Goal: Task Accomplishment & Management: Use online tool/utility

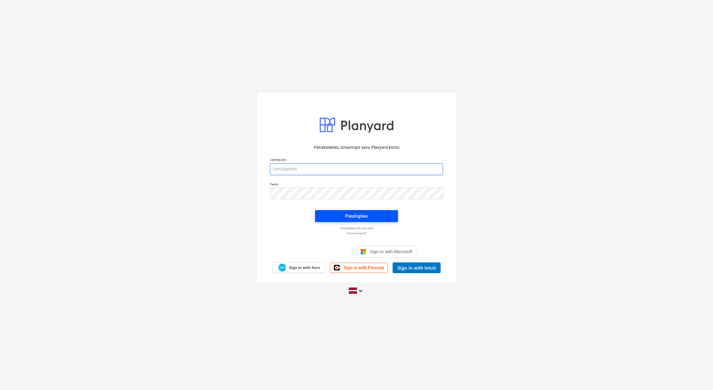
type input "[PERSON_NAME][EMAIL_ADDRESS][DOMAIN_NAME]"
click at [357, 218] on div "Pieslēgties" at bounding box center [356, 216] width 23 height 8
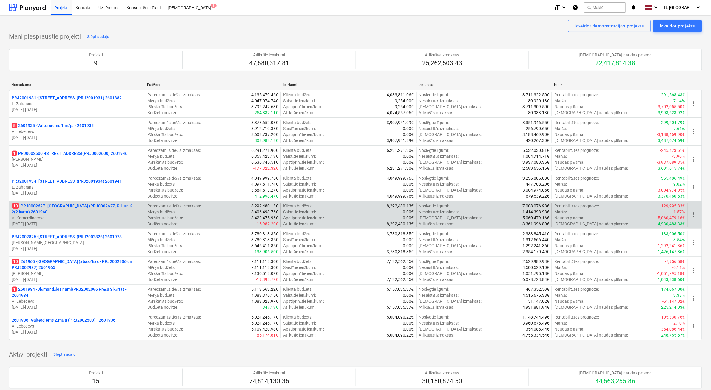
click at [118, 221] on p "[DATE] - [DATE]" at bounding box center [77, 224] width 131 height 6
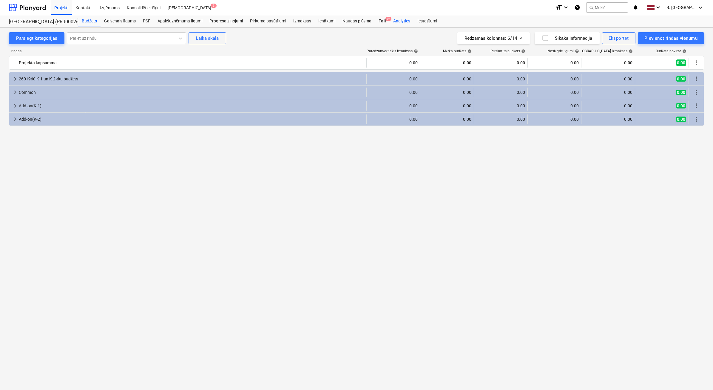
drag, startPoint x: 386, startPoint y: 20, endPoint x: 391, endPoint y: 22, distance: 5.4
click at [372, 20] on span "9+" at bounding box center [389, 19] width 6 height 4
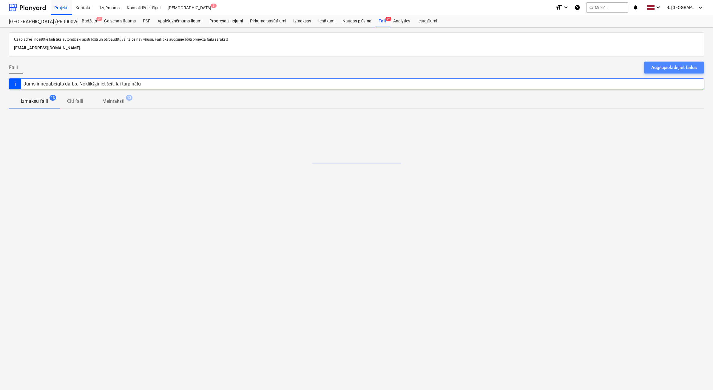
click at [372, 67] on div "Augšupielādējiet failus" at bounding box center [675, 68] width 46 height 8
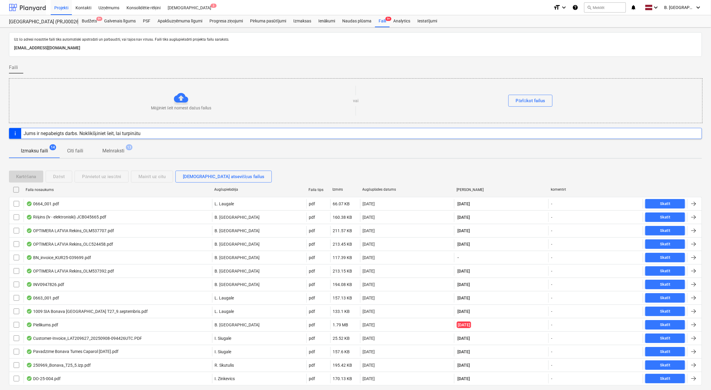
click at [35, 11] on div at bounding box center [27, 7] width 37 height 15
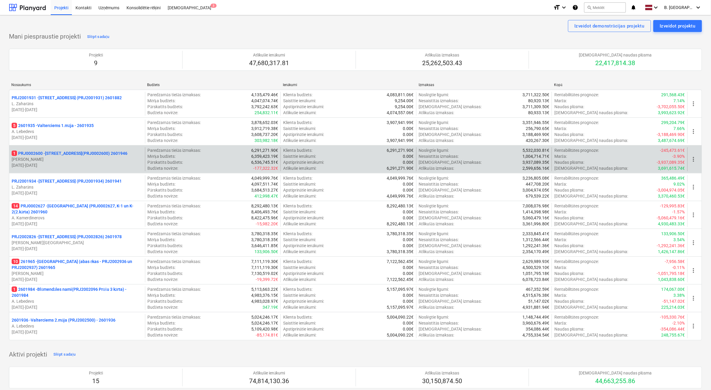
click at [81, 160] on p "V. Tomsons" at bounding box center [77, 159] width 131 height 6
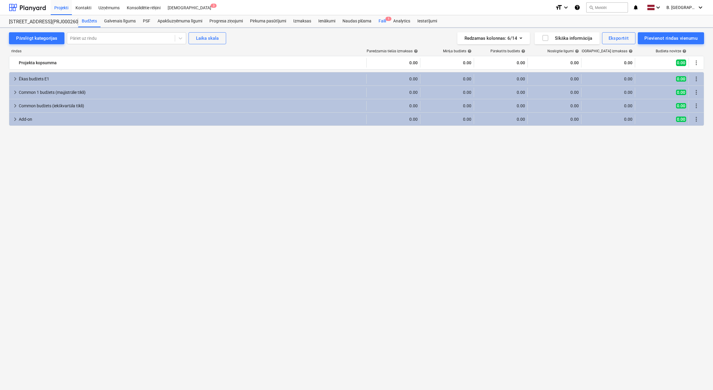
click at [372, 19] on div "Faili 1" at bounding box center [382, 21] width 15 height 12
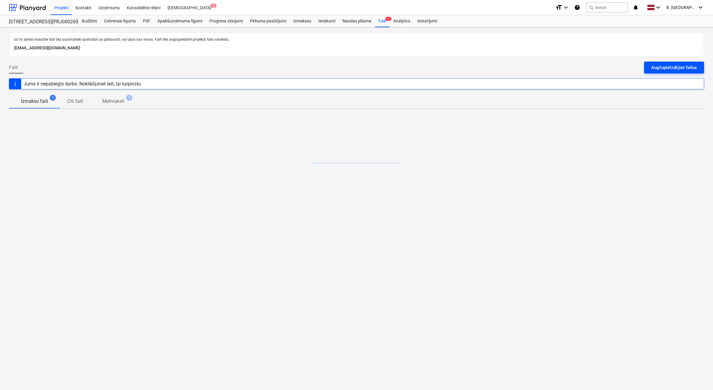
click at [372, 64] on div "Augšupielādējiet failus" at bounding box center [675, 68] width 46 height 8
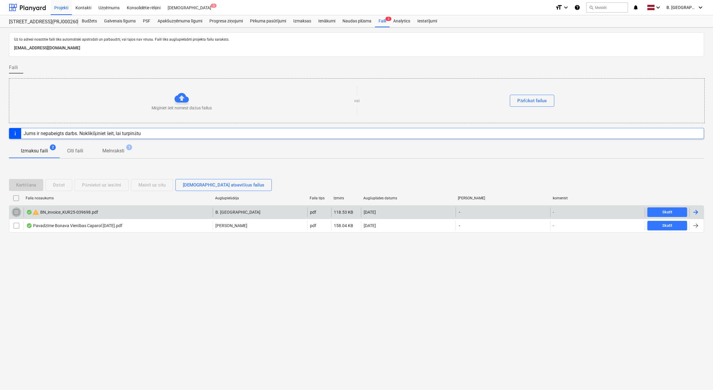
click at [16, 211] on input "checkbox" at bounding box center [17, 212] width 10 height 10
click at [63, 187] on div "Dzēst" at bounding box center [59, 185] width 12 height 8
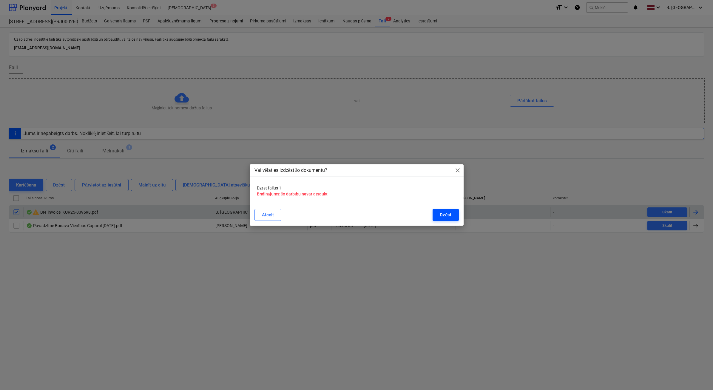
click at [372, 214] on button "Dzēst" at bounding box center [446, 215] width 26 height 12
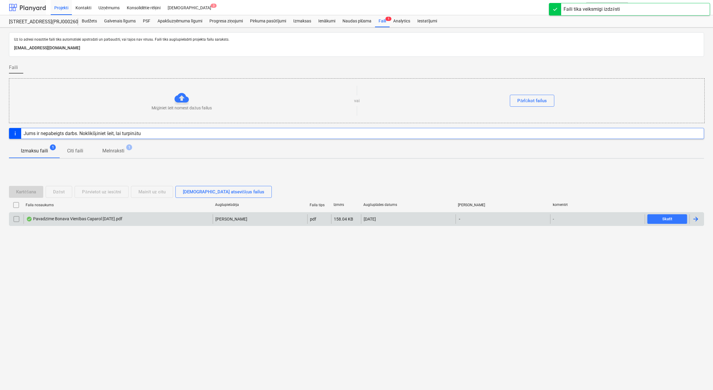
click at [26, 8] on div at bounding box center [27, 7] width 37 height 15
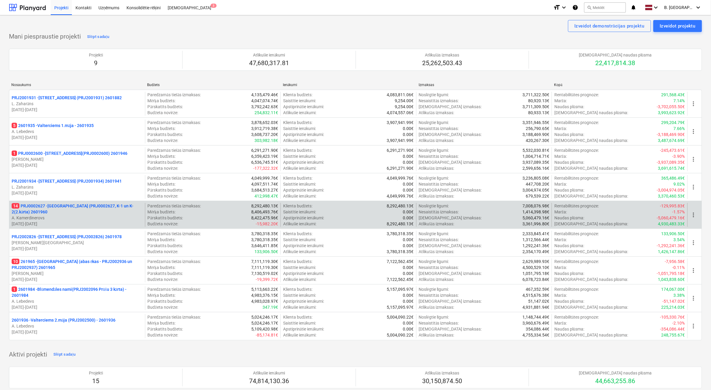
click at [77, 212] on p "14 PRJ0002627 - Tumes iela (PRJ0002627, K-1 un K-2(2.kārta) 2601960" at bounding box center [77, 209] width 131 height 12
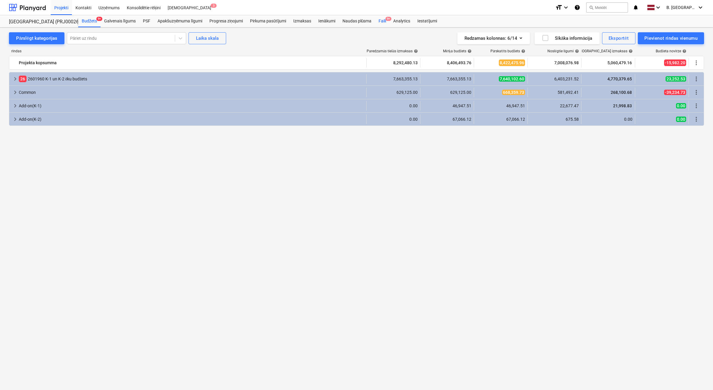
click at [372, 19] on span "9+" at bounding box center [389, 19] width 6 height 4
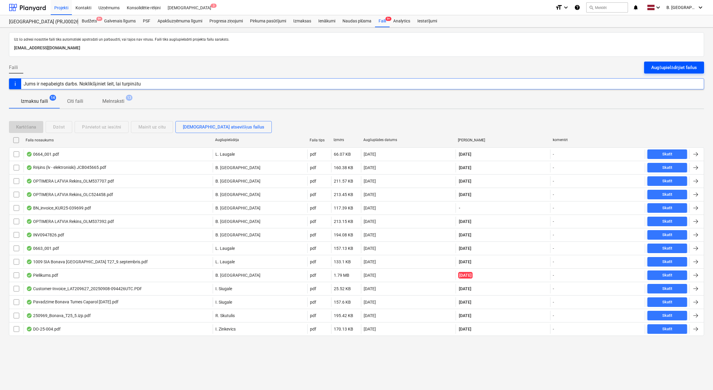
click at [372, 69] on div "Augšupielādējiet failus" at bounding box center [675, 68] width 46 height 8
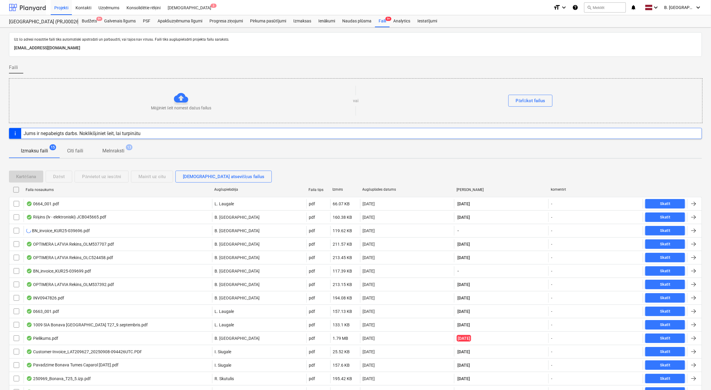
drag, startPoint x: 19, startPoint y: 7, endPoint x: 13, endPoint y: 8, distance: 6.7
click at [19, 7] on div at bounding box center [27, 7] width 37 height 15
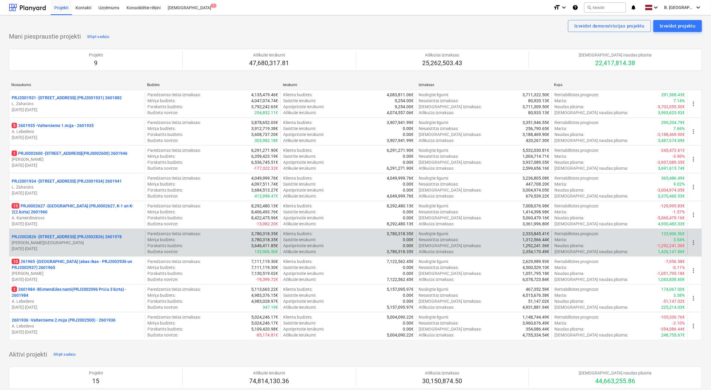
click at [98, 221] on p "J. Ruskuls" at bounding box center [77, 242] width 131 height 6
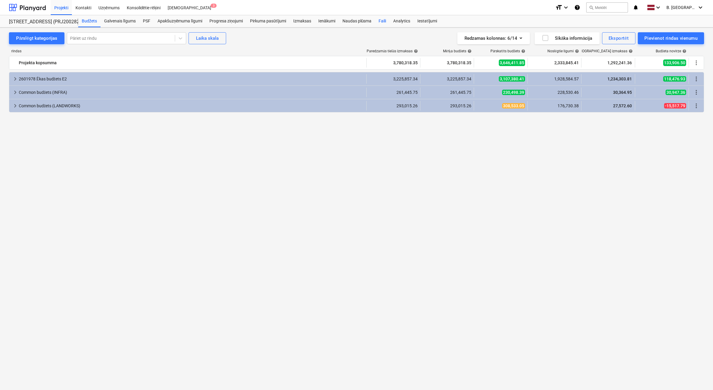
click at [372, 20] on div "Faili" at bounding box center [382, 21] width 15 height 12
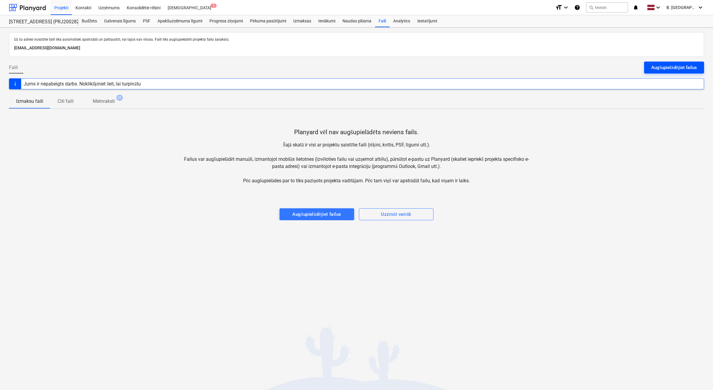
click at [372, 70] on div "Augšupielādējiet failus" at bounding box center [675, 68] width 46 height 8
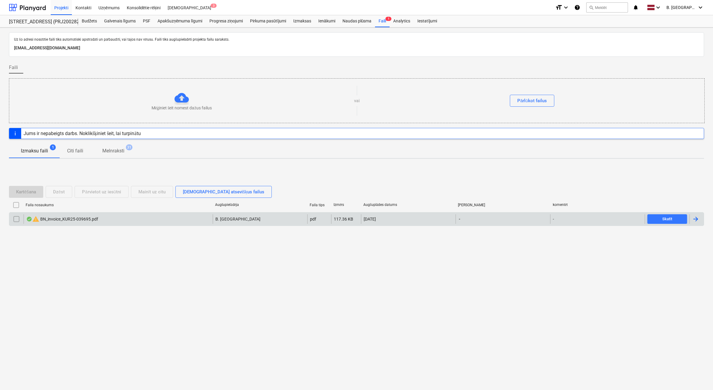
drag, startPoint x: 15, startPoint y: 221, endPoint x: 24, endPoint y: 219, distance: 9.2
click at [15, 221] on input "checkbox" at bounding box center [17, 219] width 10 height 10
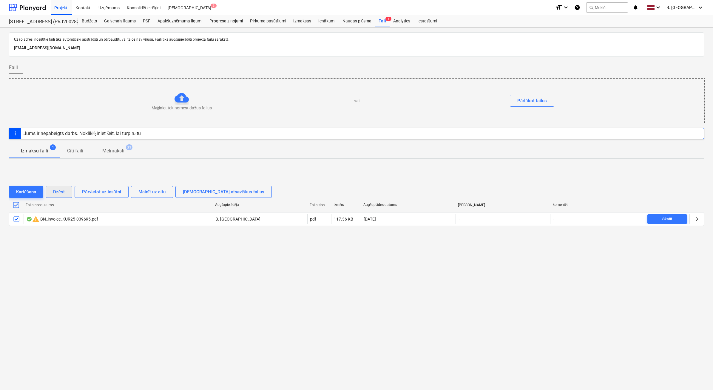
click at [58, 190] on div "Dzēst" at bounding box center [59, 192] width 12 height 8
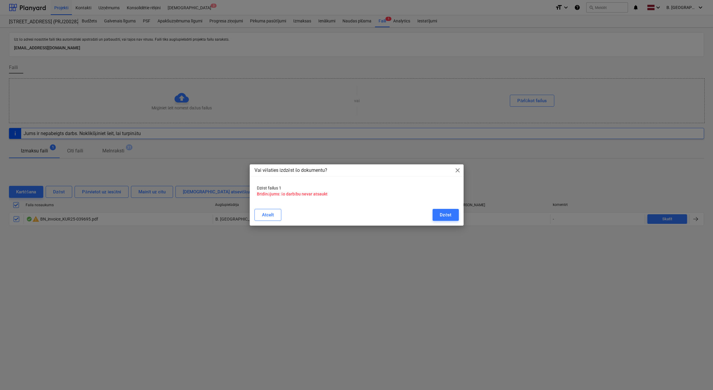
click at [372, 211] on div "Vai vēlaties izdzēst šo dokumentu? close Dzēst failus 1 Brīdinājums: šo darbību…" at bounding box center [357, 194] width 214 height 61
click at [372, 214] on button "Dzēst" at bounding box center [446, 215] width 26 height 12
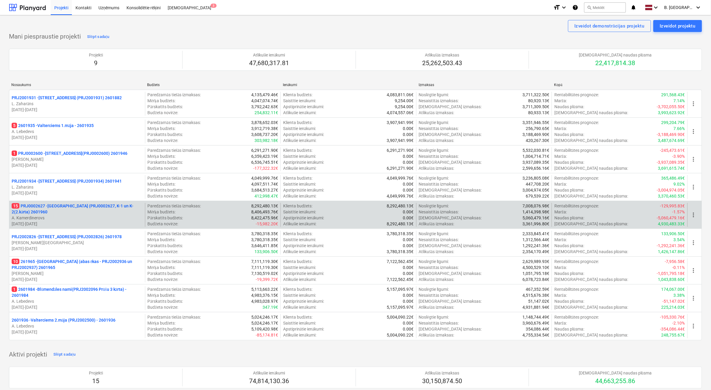
click at [99, 213] on p "15 PRJ0002627 - [GEOGRAPHIC_DATA] (PRJ0002627, K-1 un K-2(2.kārta) 2601960" at bounding box center [77, 209] width 131 height 12
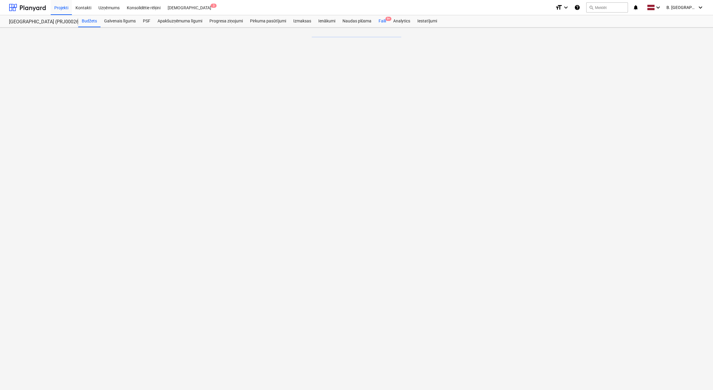
click at [382, 24] on div "Faili 9+" at bounding box center [382, 21] width 15 height 12
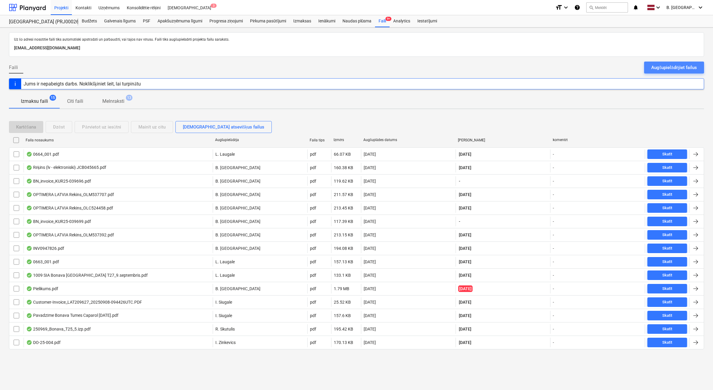
click at [687, 69] on div "Augšupielādējiet failus" at bounding box center [675, 68] width 46 height 8
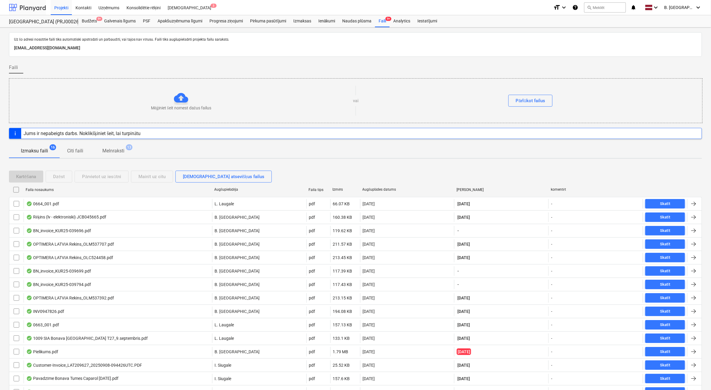
click at [25, 8] on div at bounding box center [27, 7] width 37 height 15
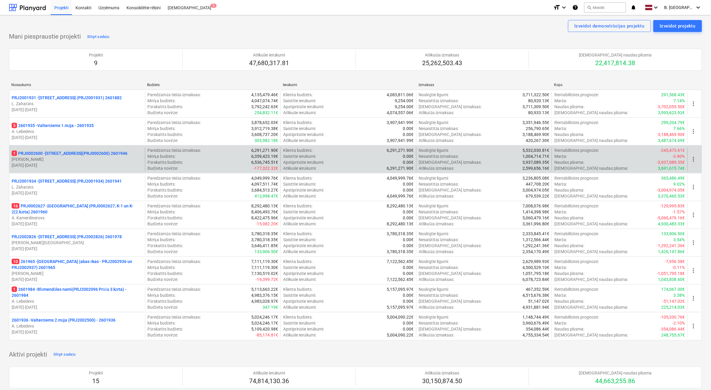
click at [101, 166] on p "02.12.2024 - 03.05.2026" at bounding box center [77, 165] width 131 height 6
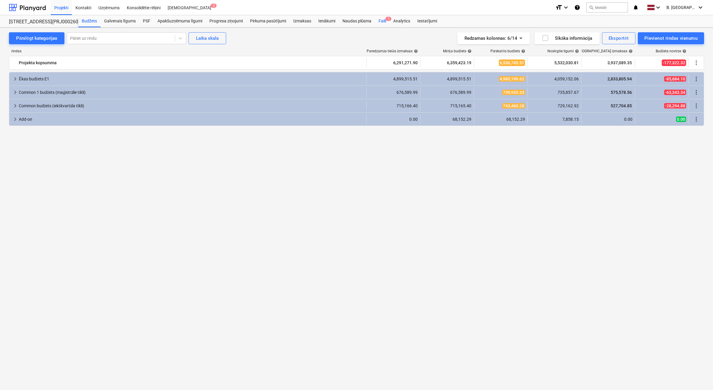
click at [387, 21] on div "Faili 1" at bounding box center [382, 21] width 15 height 12
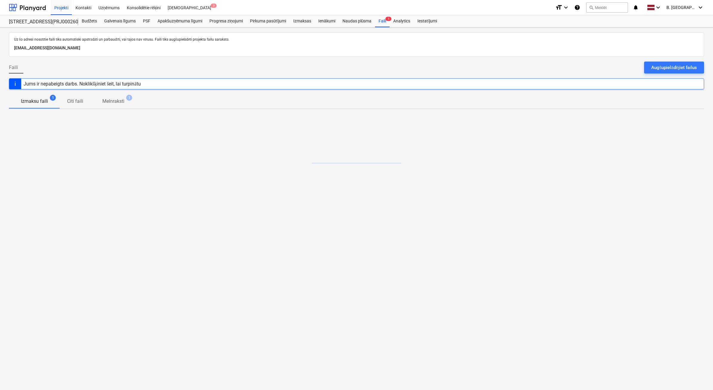
click at [683, 70] on div "Augšupielādējiet failus" at bounding box center [675, 68] width 46 height 8
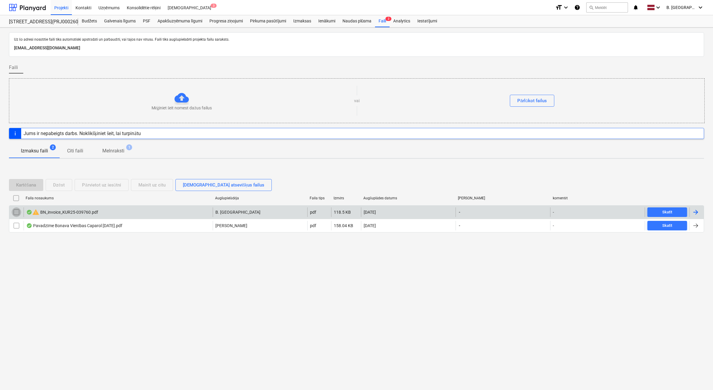
click at [18, 214] on input "checkbox" at bounding box center [17, 212] width 10 height 10
click at [62, 186] on div "Dzēst" at bounding box center [59, 185] width 12 height 8
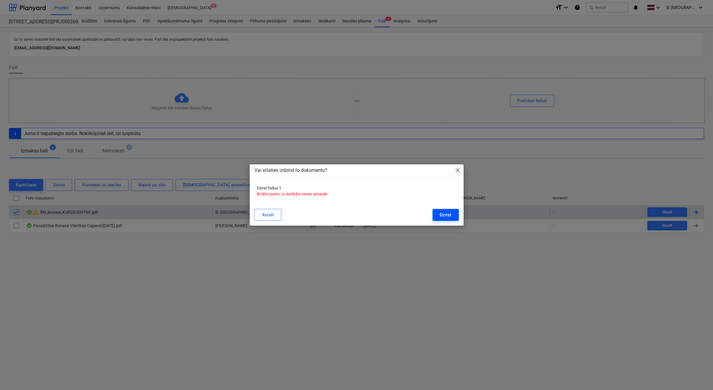
click at [446, 214] on div "Dzēst" at bounding box center [446, 215] width 12 height 8
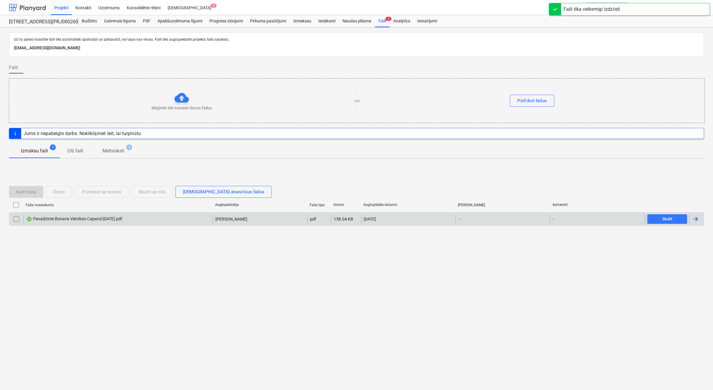
click at [35, 7] on div at bounding box center [27, 7] width 37 height 15
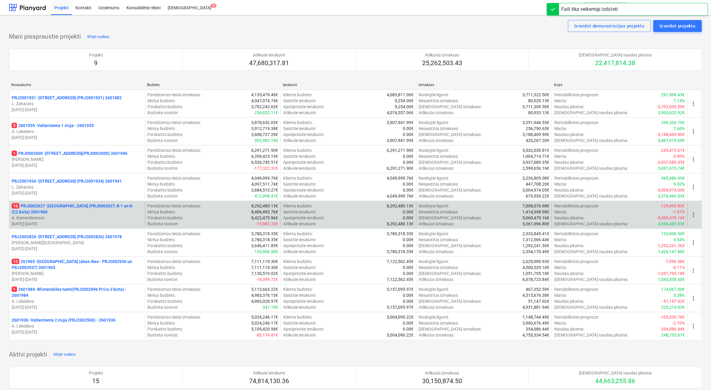
click at [90, 221] on p "08.01.2025 - 01.07.2026" at bounding box center [77, 224] width 131 height 6
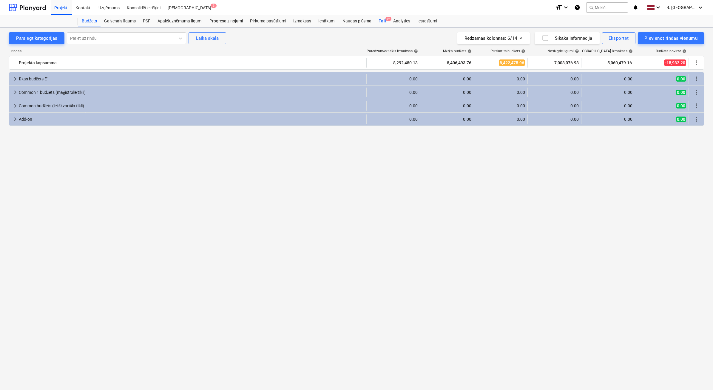
click at [384, 23] on div "Faili 9+" at bounding box center [382, 21] width 15 height 12
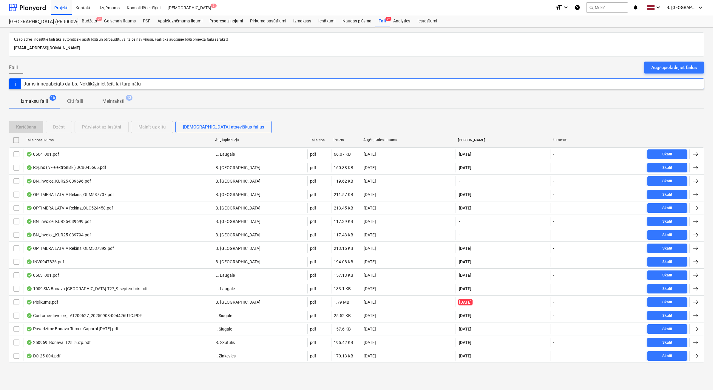
drag, startPoint x: 675, startPoint y: 70, endPoint x: 615, endPoint y: 68, distance: 59.7
click at [675, 69] on div "Augšupielādējiet failus" at bounding box center [675, 68] width 46 height 8
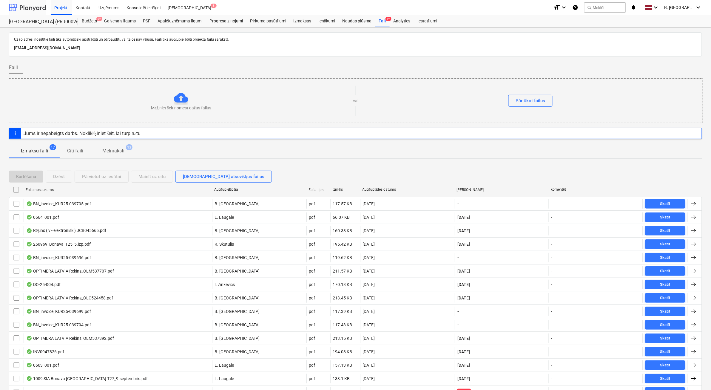
click at [25, 7] on div at bounding box center [27, 7] width 37 height 15
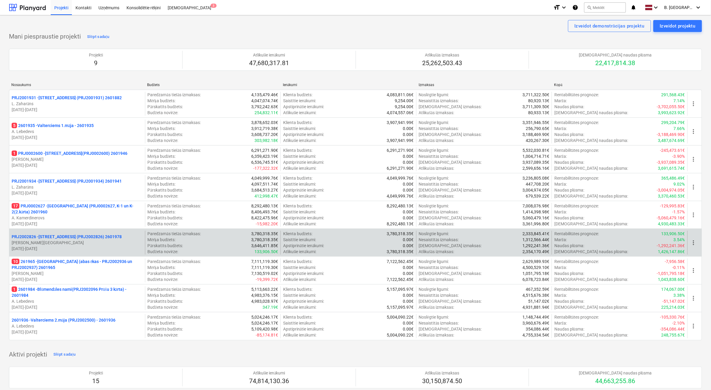
click at [103, 248] on p "01.04.2025 - 31.03.2026" at bounding box center [77, 248] width 131 height 6
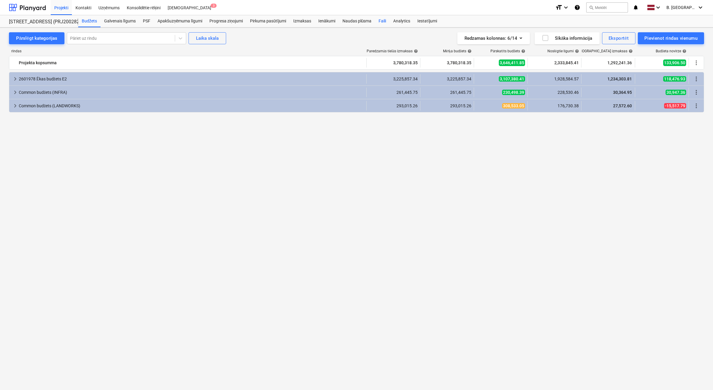
drag, startPoint x: 381, startPoint y: 22, endPoint x: 385, endPoint y: 24, distance: 4.7
click at [381, 23] on div "Faili" at bounding box center [382, 21] width 15 height 12
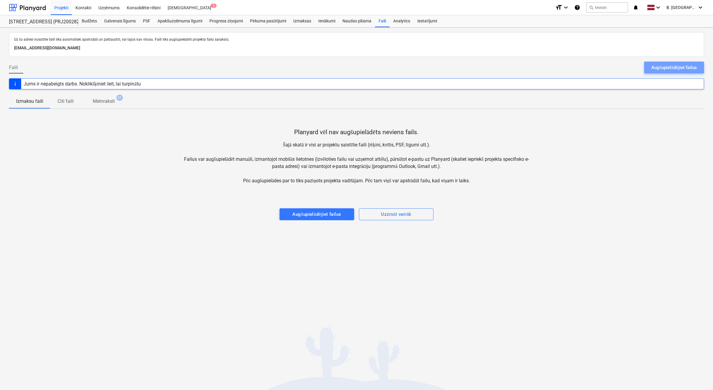
click at [683, 65] on div "Augšupielādējiet failus" at bounding box center [675, 68] width 46 height 8
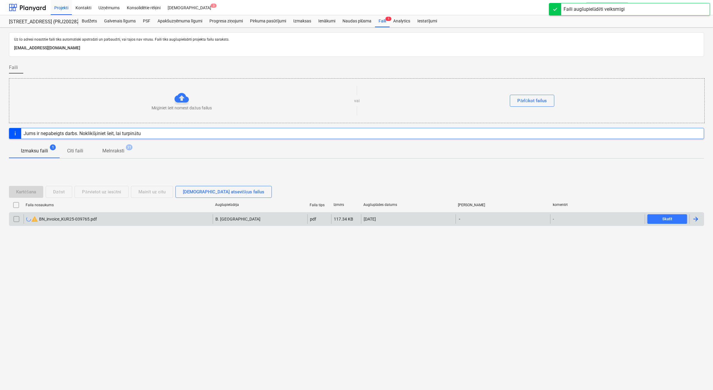
click at [21, 220] on div at bounding box center [16, 219] width 14 height 10
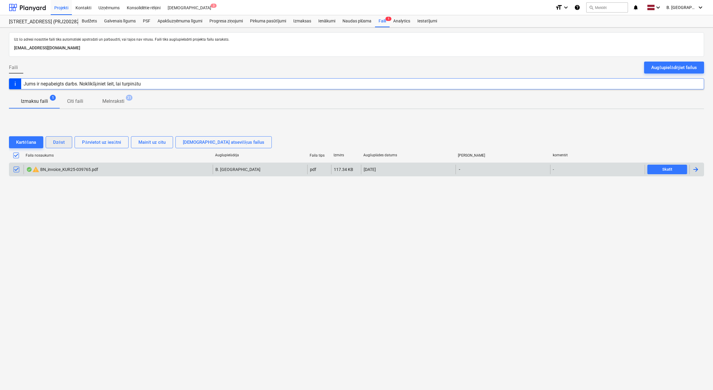
click at [69, 139] on button "Dzēst" at bounding box center [59, 142] width 27 height 12
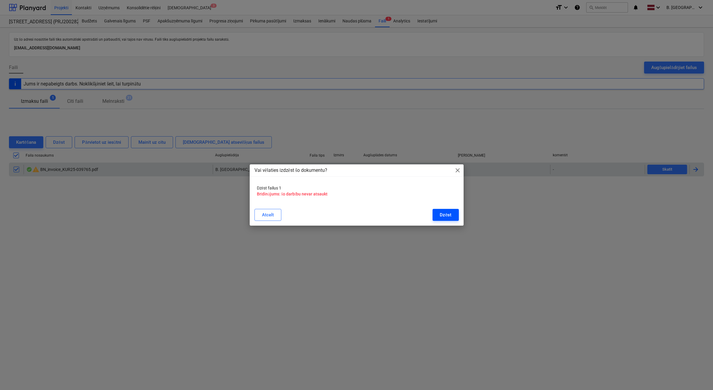
click at [445, 215] on div "Dzēst" at bounding box center [446, 215] width 12 height 8
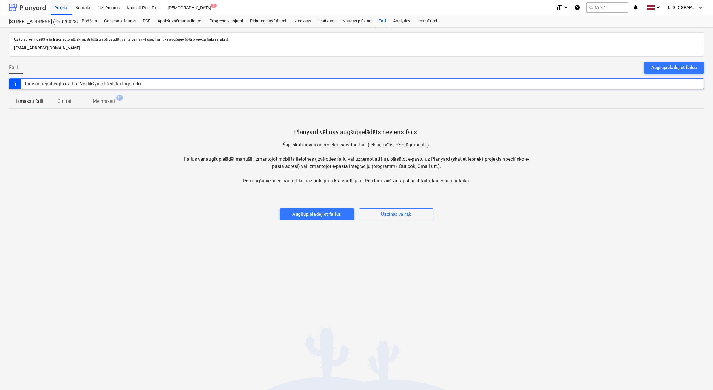
drag, startPoint x: 30, startPoint y: 4, endPoint x: 35, endPoint y: 13, distance: 9.9
click at [30, 4] on div at bounding box center [27, 7] width 37 height 15
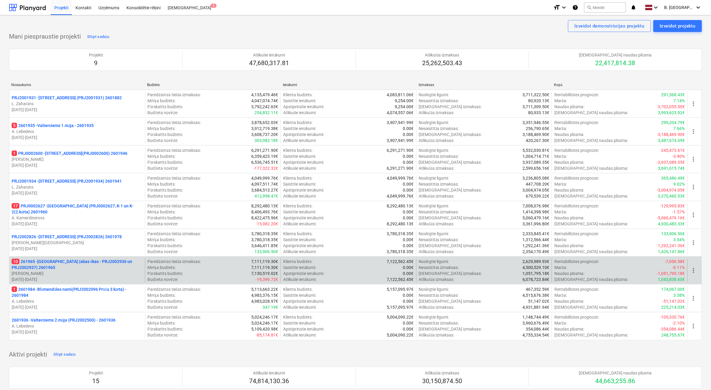
click at [98, 279] on p "01.05.2025 - 01.05.2026" at bounding box center [77, 279] width 131 height 6
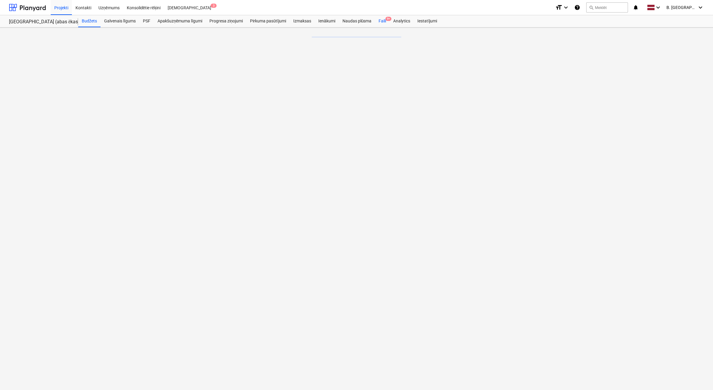
click at [385, 21] on div "Faili 9+" at bounding box center [382, 21] width 15 height 12
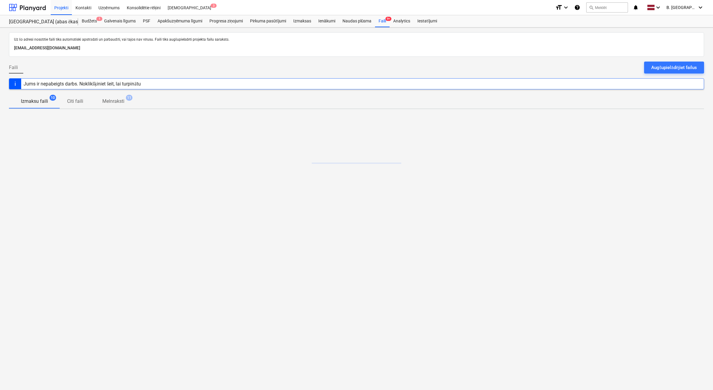
click at [658, 66] on div "Augšupielādējiet failus" at bounding box center [675, 68] width 46 height 8
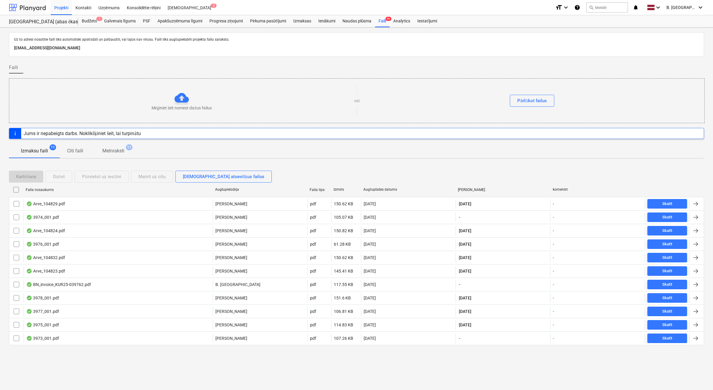
drag, startPoint x: 30, startPoint y: 7, endPoint x: 33, endPoint y: 11, distance: 5.1
click at [30, 7] on div at bounding box center [27, 7] width 37 height 15
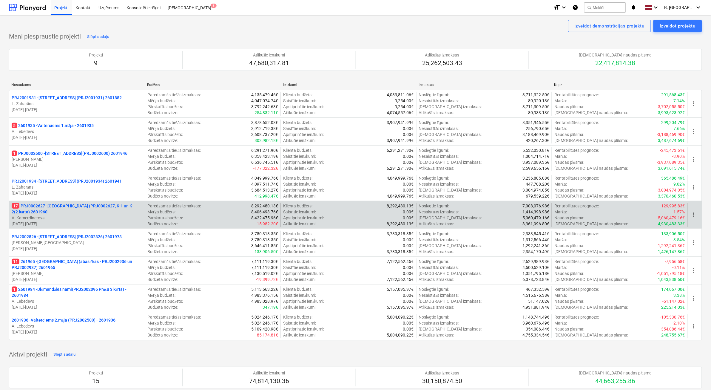
click at [69, 221] on p "08.01.2025 - 01.07.2026" at bounding box center [77, 224] width 131 height 6
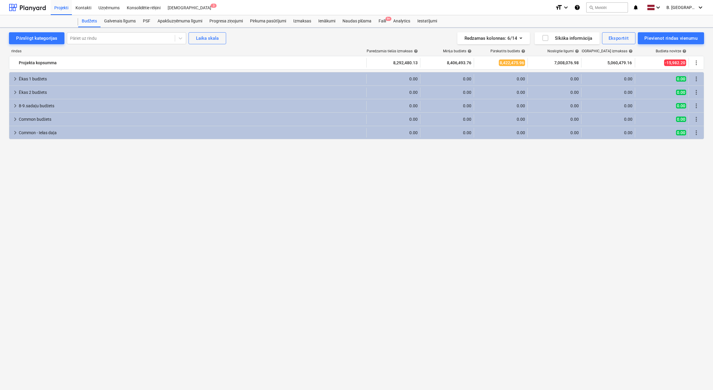
drag, startPoint x: 385, startPoint y: 21, endPoint x: 640, endPoint y: 23, distance: 254.3
click at [385, 21] on div "Faili 9+" at bounding box center [382, 21] width 15 height 12
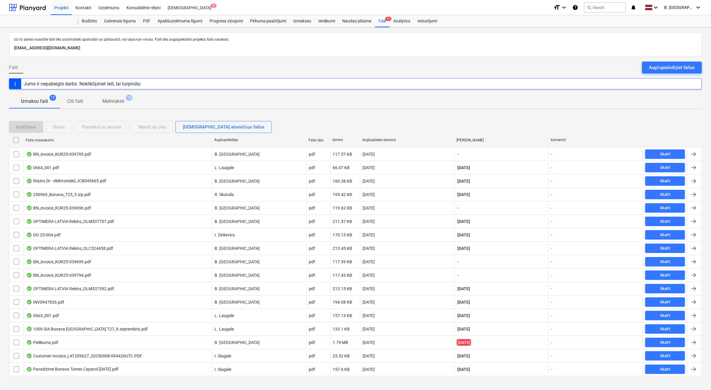
click at [672, 70] on div "Augšupielādējiet failus" at bounding box center [672, 68] width 46 height 8
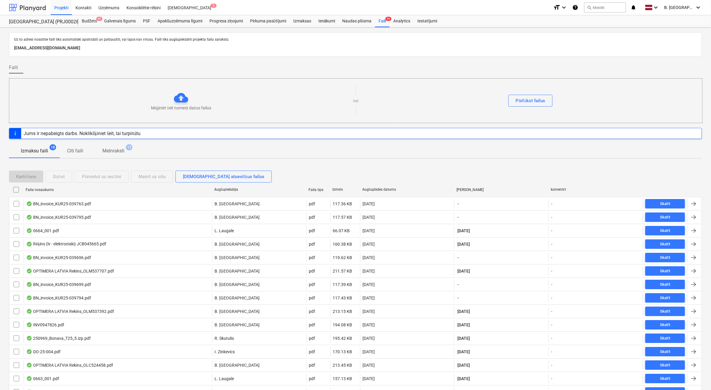
click at [24, 9] on div at bounding box center [27, 7] width 37 height 15
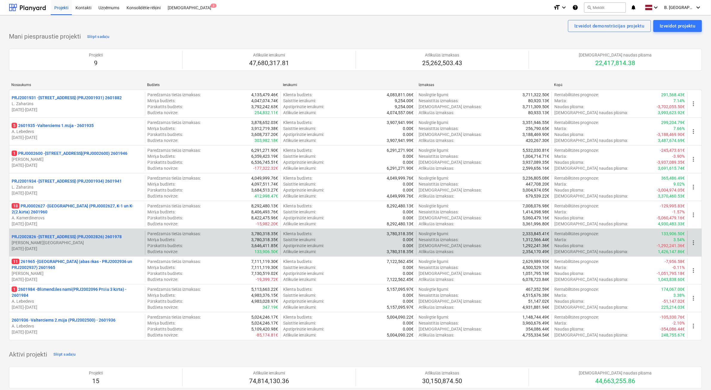
click at [84, 250] on p "01.04.2025 - 31.03.2026" at bounding box center [77, 248] width 131 height 6
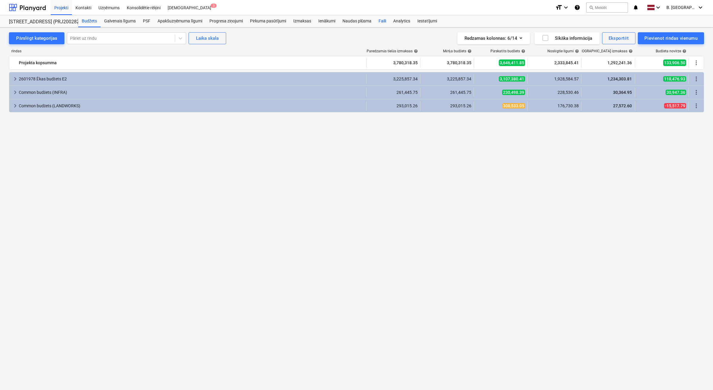
click at [386, 23] on div "Faili" at bounding box center [382, 21] width 15 height 12
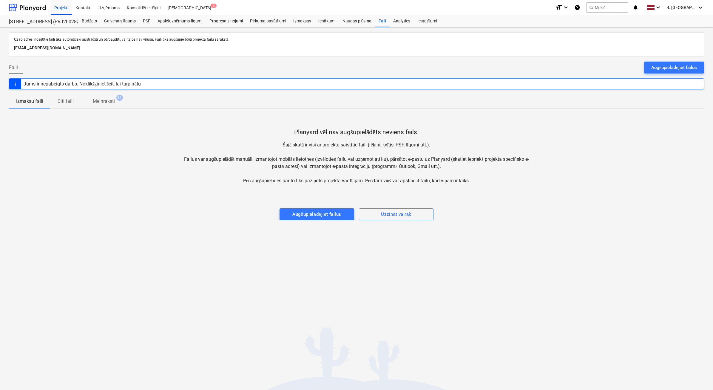
click at [684, 74] on div "Faili Augšupielādējiet failus" at bounding box center [356, 69] width 695 height 17
click at [684, 70] on div "Augšupielādējiet failus" at bounding box center [675, 68] width 46 height 8
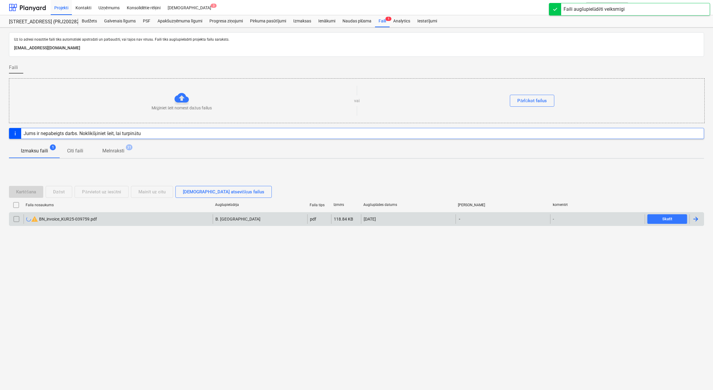
click at [21, 221] on input "checkbox" at bounding box center [17, 219] width 10 height 10
click at [67, 191] on button "Dzēst" at bounding box center [59, 192] width 27 height 12
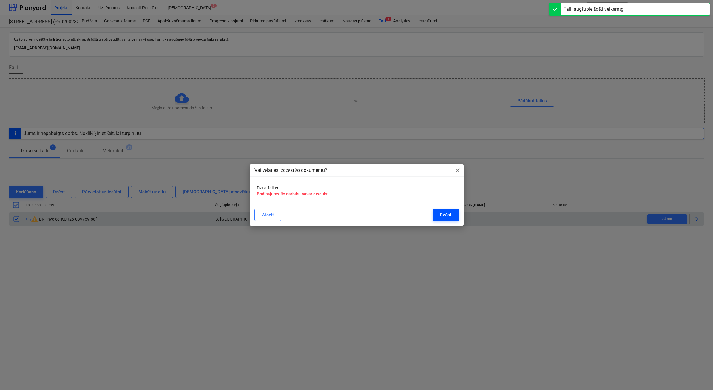
click at [441, 216] on div "Dzēst" at bounding box center [446, 215] width 12 height 8
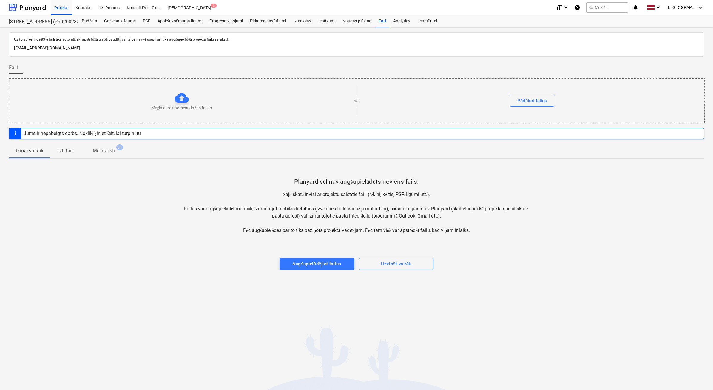
drag, startPoint x: 35, startPoint y: 4, endPoint x: 47, endPoint y: 11, distance: 14.3
click at [35, 4] on div at bounding box center [27, 7] width 37 height 15
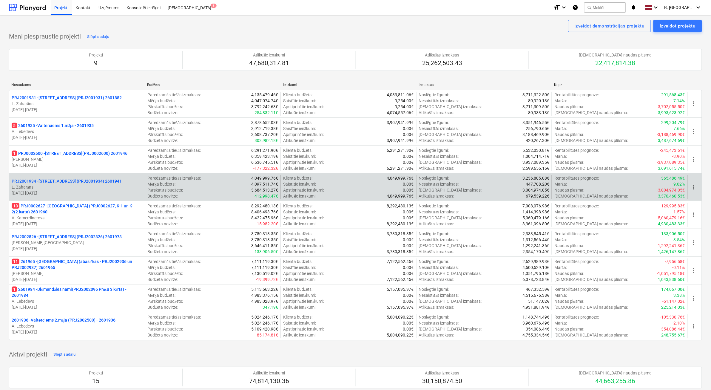
click at [86, 193] on p "01.11.2024 - 27.02.2026" at bounding box center [77, 193] width 131 height 6
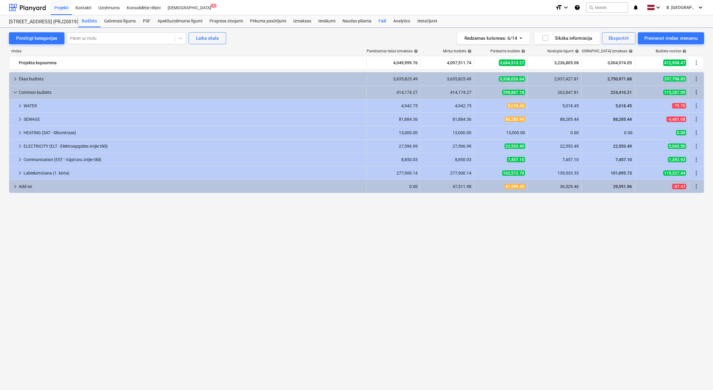
click at [385, 19] on div "Faili" at bounding box center [382, 21] width 15 height 12
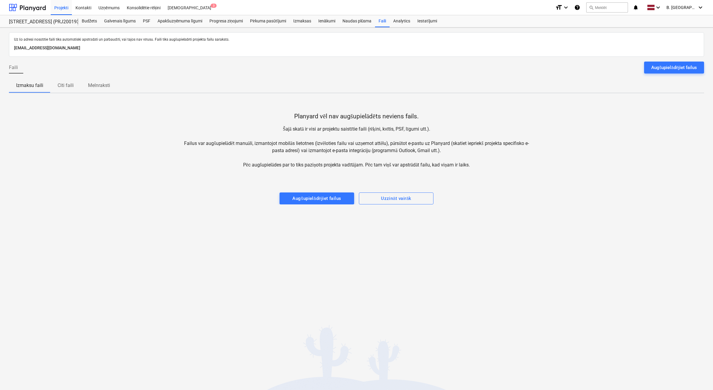
click at [666, 59] on div at bounding box center [356, 59] width 695 height 5
click at [669, 65] on div "Augšupielādējiet failus" at bounding box center [675, 68] width 46 height 8
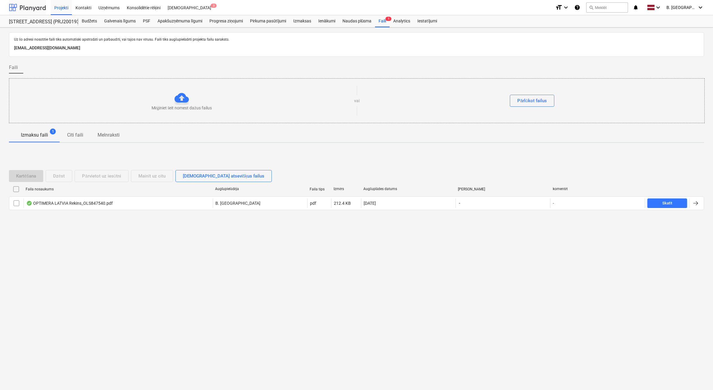
click at [38, 8] on div at bounding box center [27, 7] width 37 height 15
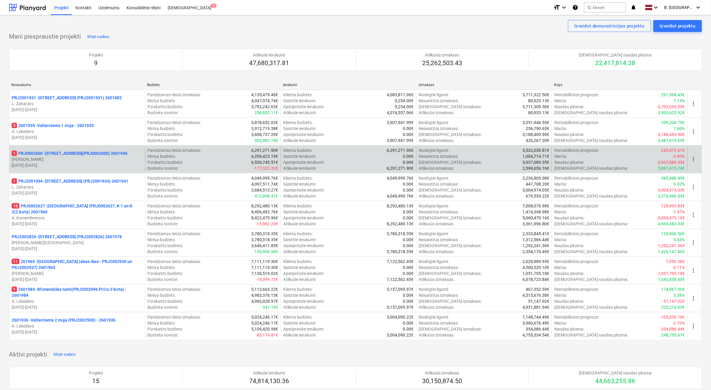
click at [95, 166] on p "02.12.2024 - 03.05.2026" at bounding box center [77, 165] width 131 height 6
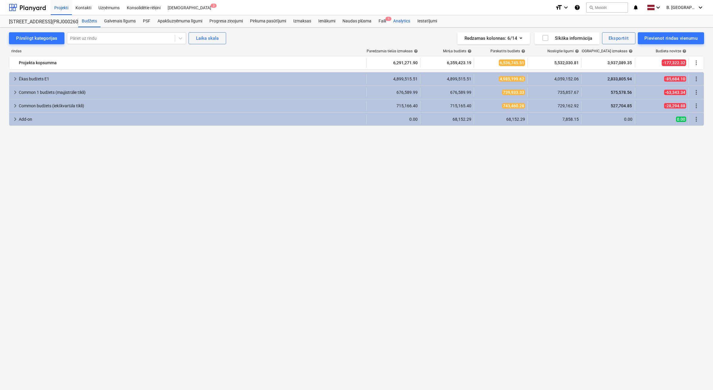
click at [384, 21] on div "Faili 1" at bounding box center [382, 21] width 15 height 12
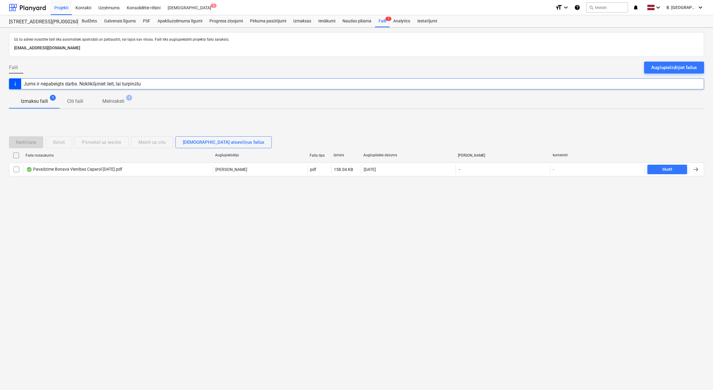
click at [664, 64] on div "Augšupielādējiet failus" at bounding box center [675, 68] width 46 height 8
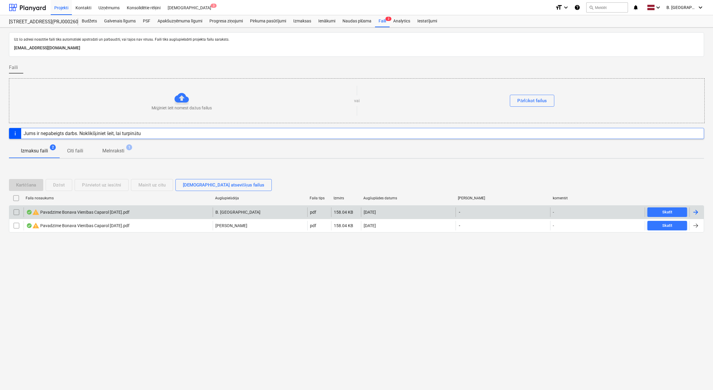
click at [19, 212] on input "checkbox" at bounding box center [17, 212] width 10 height 10
click at [59, 188] on div "Dzēst" at bounding box center [59, 185] width 12 height 8
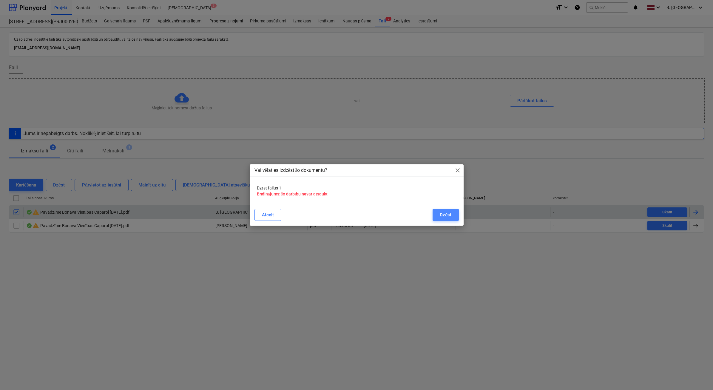
click at [434, 216] on button "Dzēst" at bounding box center [446, 215] width 26 height 12
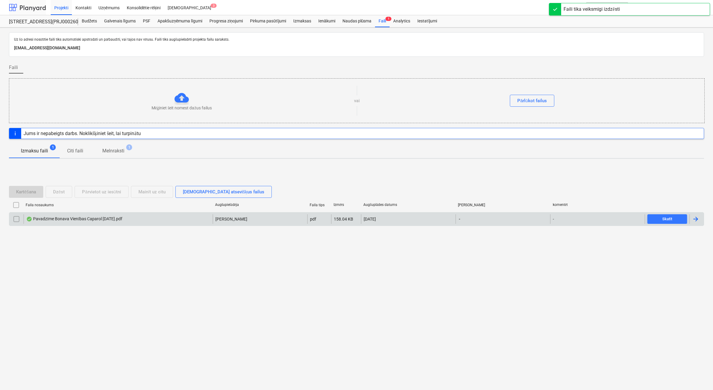
click at [40, 4] on div at bounding box center [27, 7] width 37 height 15
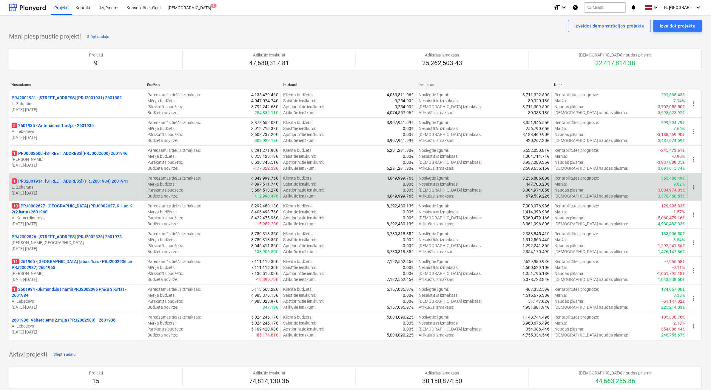
click at [101, 194] on p "01.11.2024 - 27.02.2026" at bounding box center [77, 193] width 131 height 6
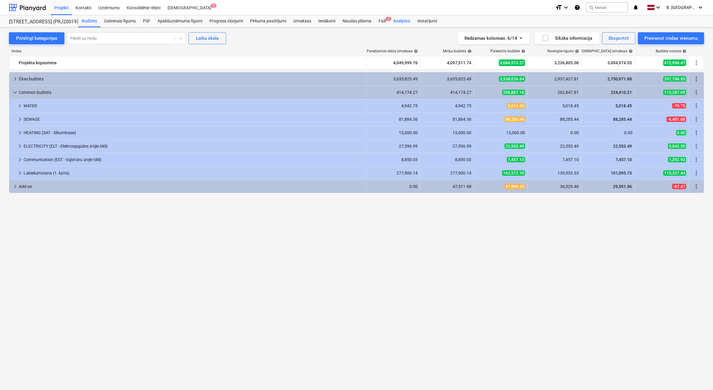
click at [390, 24] on div "Analytics" at bounding box center [402, 21] width 24 height 12
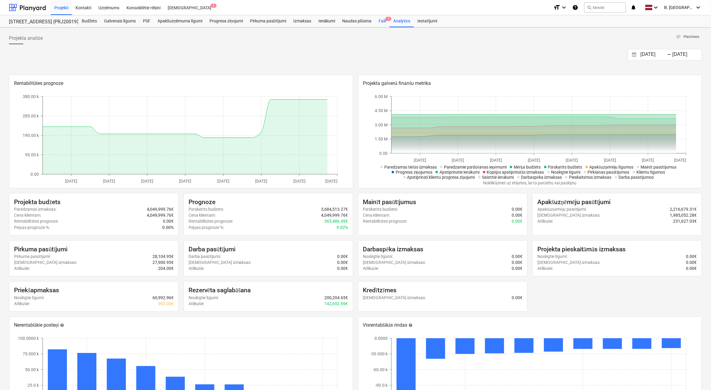
click at [386, 25] on div "Faili 1" at bounding box center [382, 21] width 15 height 12
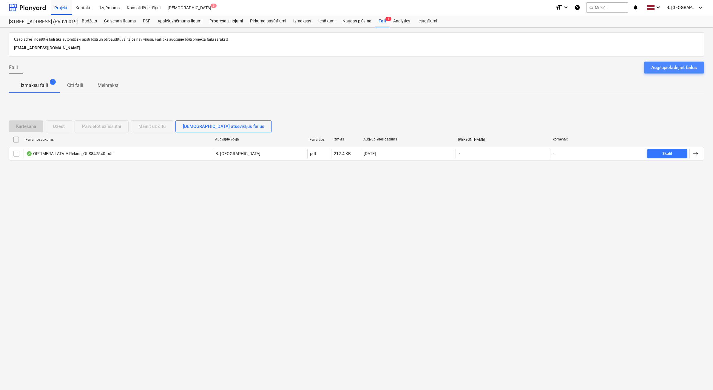
click at [686, 68] on div "Augšupielādējiet failus" at bounding box center [675, 68] width 46 height 8
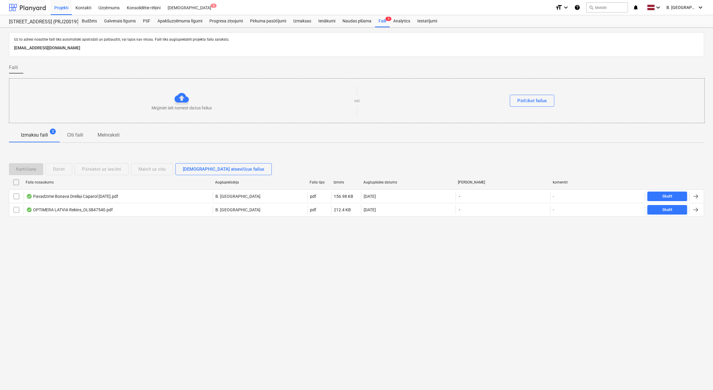
click at [26, 11] on div at bounding box center [27, 7] width 37 height 15
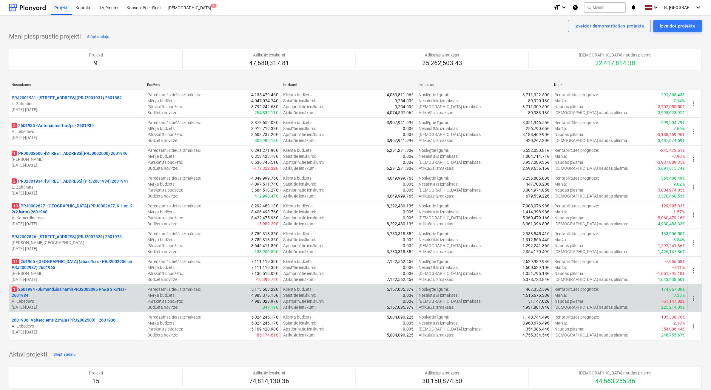
click at [105, 304] on p "28.05.2025 - 29.05.2026" at bounding box center [77, 307] width 131 height 6
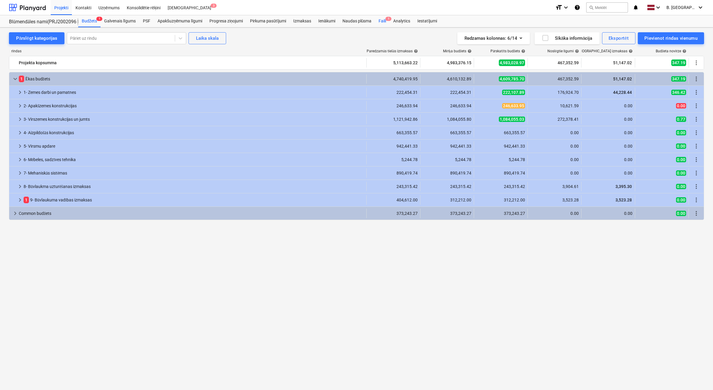
click at [380, 20] on div "Faili 1" at bounding box center [382, 21] width 15 height 12
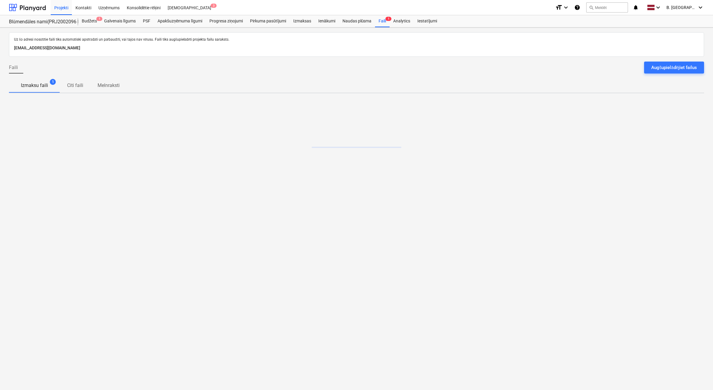
click at [694, 67] on div "Augšupielādējiet failus" at bounding box center [675, 68] width 46 height 8
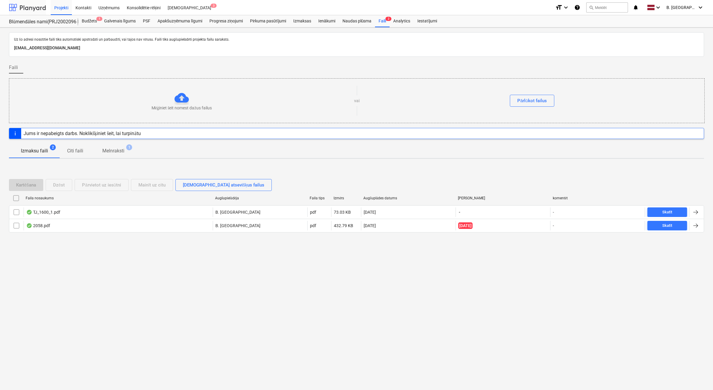
drag, startPoint x: 33, startPoint y: 7, endPoint x: 30, endPoint y: 8, distance: 3.6
click at [33, 7] on div at bounding box center [27, 7] width 37 height 15
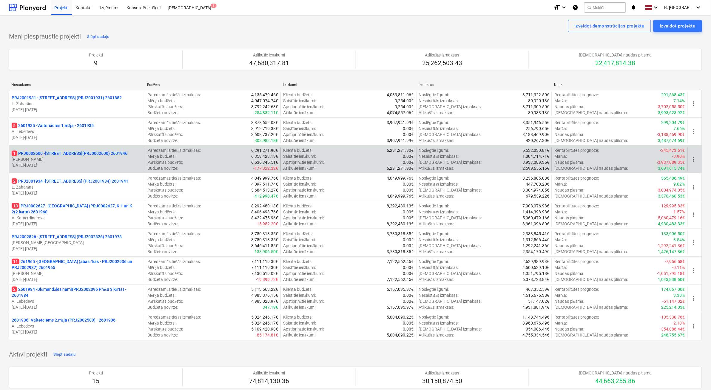
click at [130, 157] on p "V. Tomsons" at bounding box center [77, 159] width 131 height 6
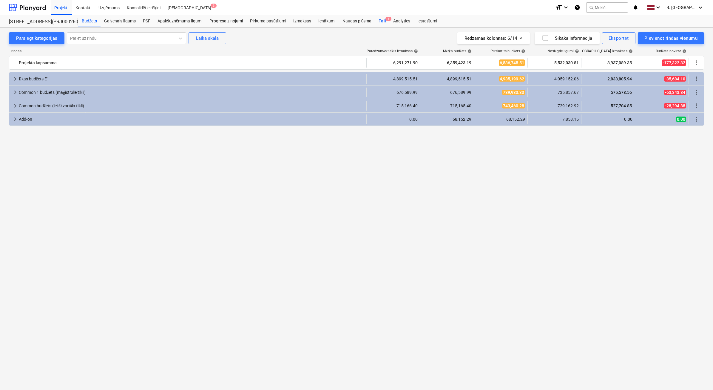
click at [388, 21] on span "1" at bounding box center [389, 19] width 6 height 4
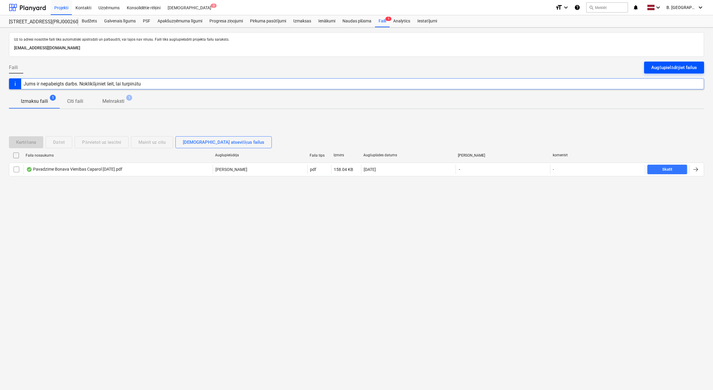
click at [679, 70] on div "Augšupielādējiet failus" at bounding box center [675, 68] width 46 height 8
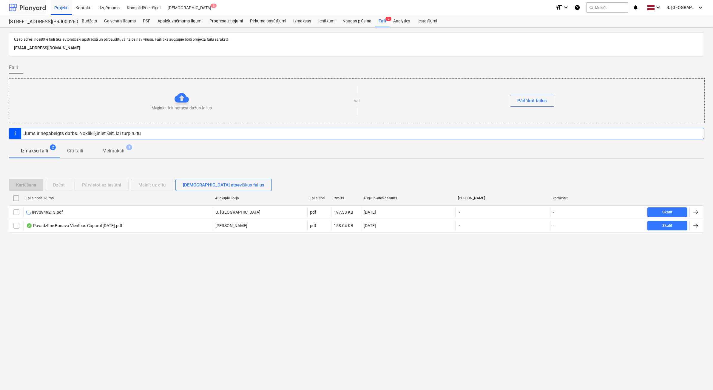
click at [33, 5] on div at bounding box center [27, 7] width 37 height 15
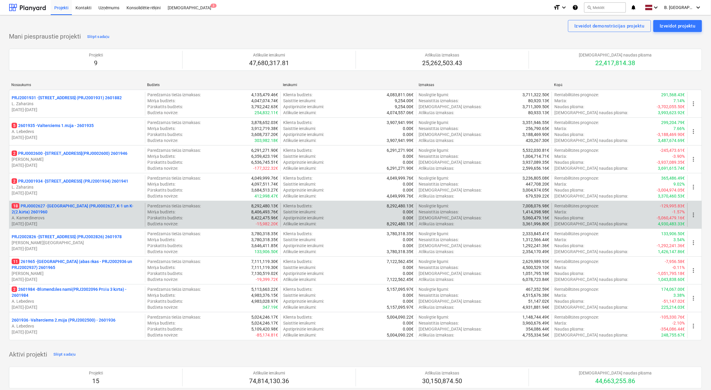
click at [105, 216] on p "A. Kamerdinerovs" at bounding box center [77, 218] width 131 height 6
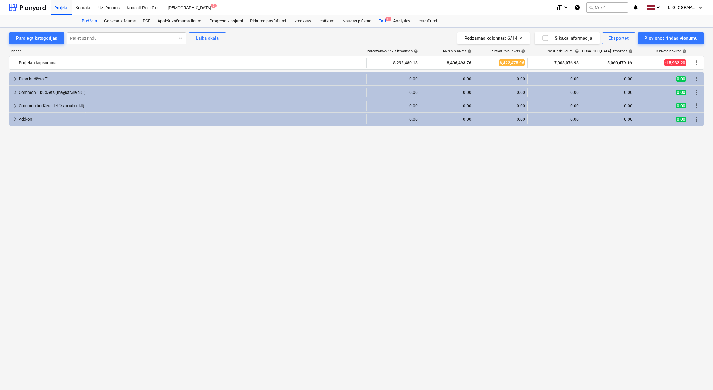
click at [385, 22] on div "Faili 9+" at bounding box center [382, 21] width 15 height 12
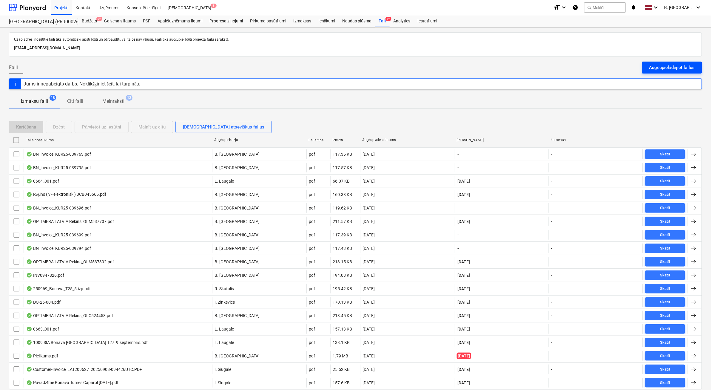
click at [678, 67] on div "Augšupielādējiet failus" at bounding box center [672, 68] width 46 height 8
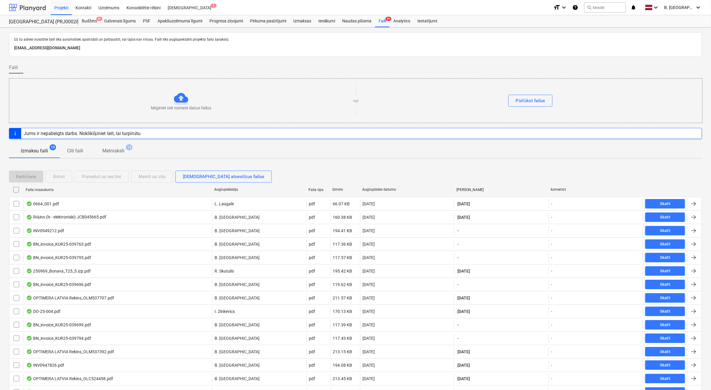
click at [16, 1] on div at bounding box center [27, 7] width 37 height 15
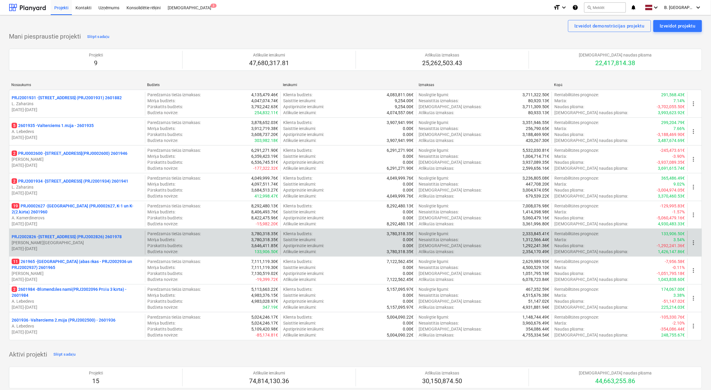
click at [107, 246] on p "01.04.2025 - 31.03.2026" at bounding box center [77, 248] width 131 height 6
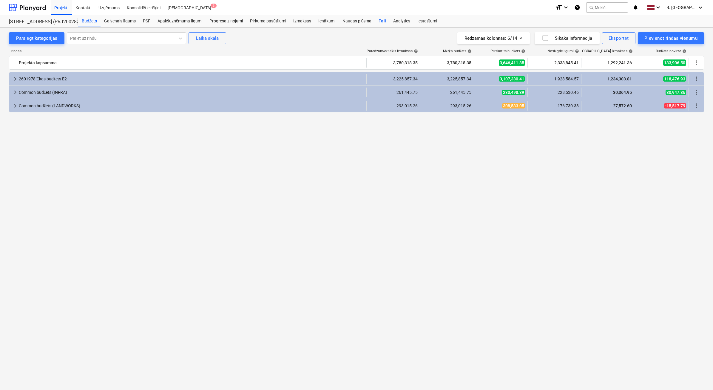
click at [385, 22] on div "Faili" at bounding box center [382, 21] width 15 height 12
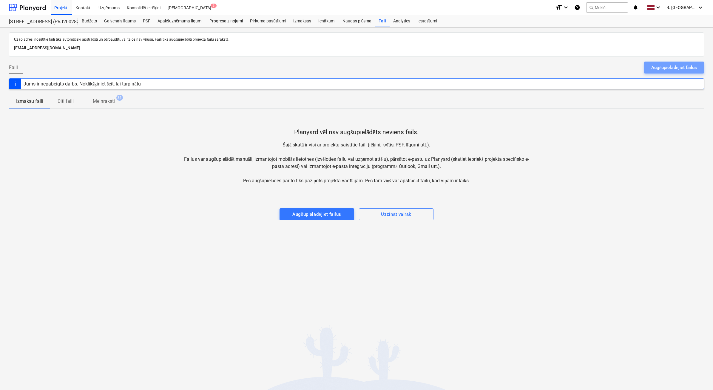
drag, startPoint x: 656, startPoint y: 67, endPoint x: 498, endPoint y: 53, distance: 158.3
click at [656, 67] on div "Augšupielādējiet failus" at bounding box center [675, 68] width 46 height 8
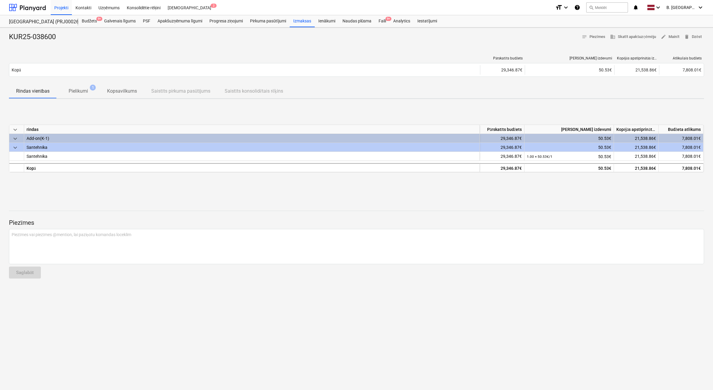
click at [19, 145] on div "keyboard_arrow_down" at bounding box center [16, 147] width 15 height 9
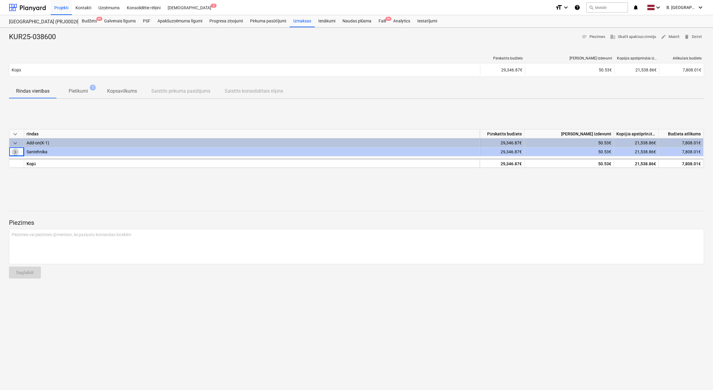
click at [16, 152] on span "keyboard_arrow_right" at bounding box center [15, 151] width 7 height 7
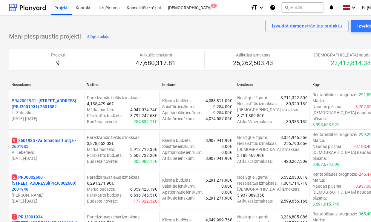
click at [67, 192] on p "[PERSON_NAME]" at bounding box center [47, 195] width 70 height 6
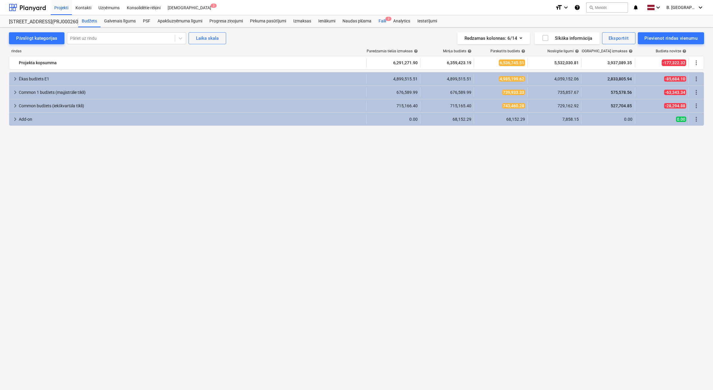
click at [372, 23] on div "Faili 2" at bounding box center [382, 21] width 15 height 12
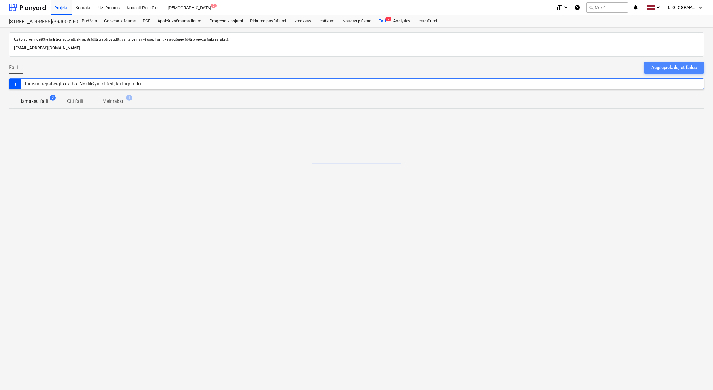
click at [372, 67] on div "Augšupielādējiet failus" at bounding box center [675, 68] width 46 height 8
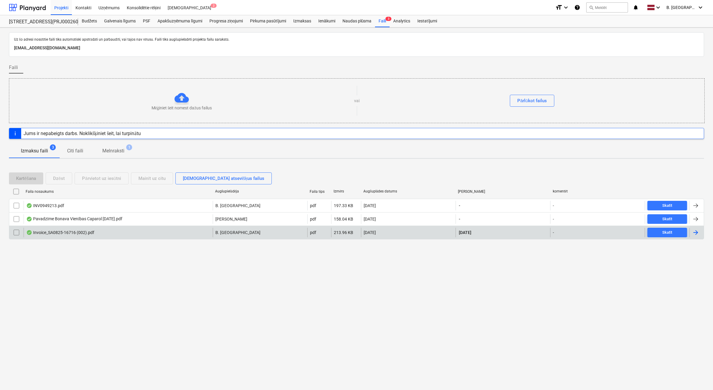
click at [189, 221] on div "Invoice_SA0825-16716 (002).pdf" at bounding box center [118, 232] width 189 height 10
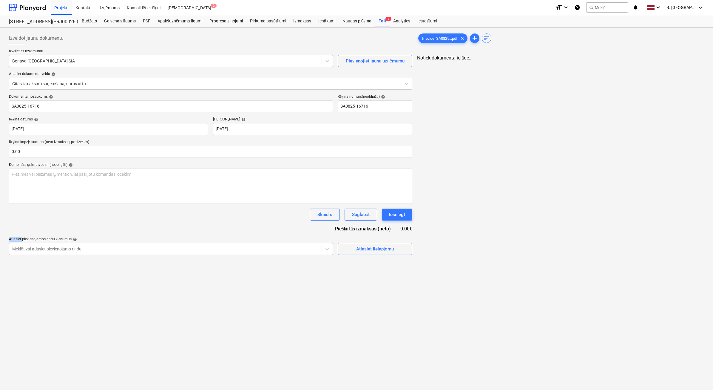
type input "SA0825-16716"
type input "31 Aug 2025"
type input "20 Sep 2025"
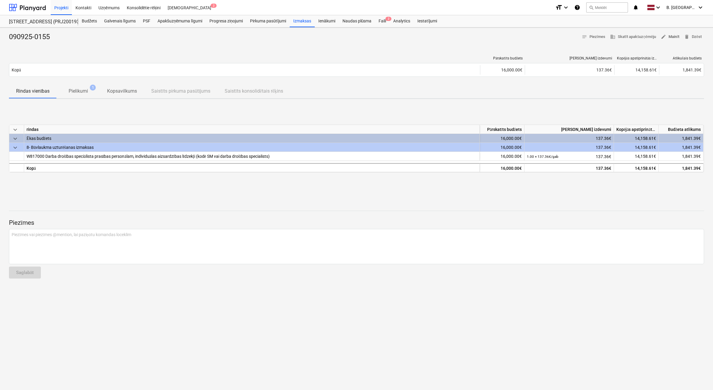
click at [372, 38] on span "edit Mainīt" at bounding box center [670, 36] width 19 height 7
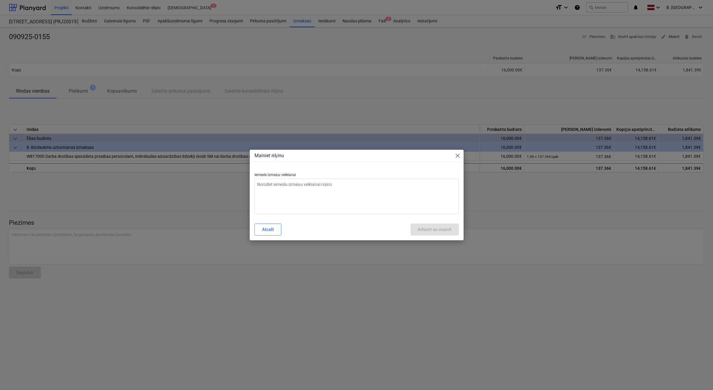
type textarea "x"
click at [298, 201] on textarea at bounding box center [357, 195] width 204 height 35
type textarea "N"
type textarea "x"
type textarea "Ne"
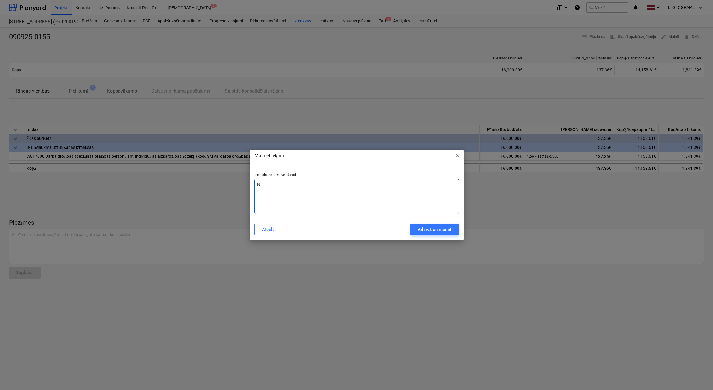
type textarea "x"
type textarea "Nep"
type textarea "x"
type textarea "Nepa"
type textarea "x"
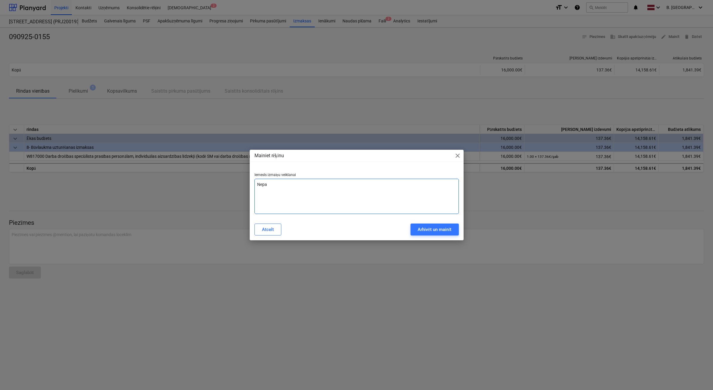
type textarea "Nepar"
type textarea "x"
type textarea "Nepare"
type textarea "x"
type textarea "Neparei"
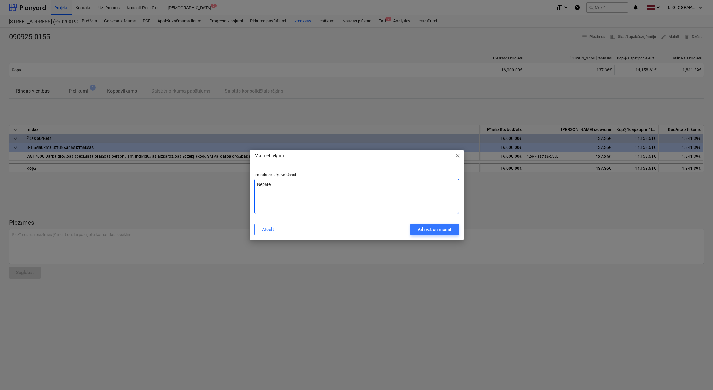
type textarea "x"
type textarea "Nepareiz"
type textarea "x"
type textarea "Nepareiza"
type textarea "x"
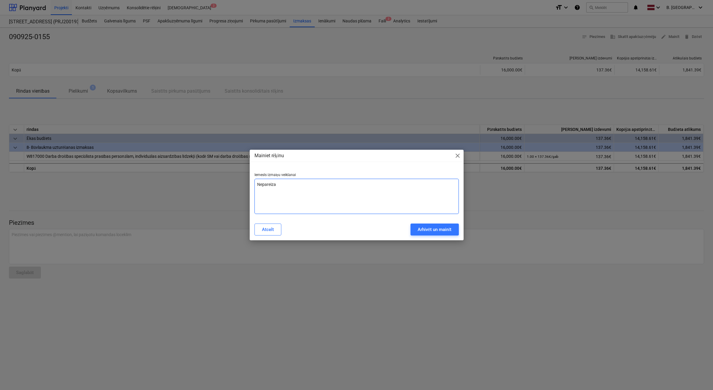
type textarea "Nepareiza"
type textarea "x"
type textarea "Nepareiza e"
type textarea "x"
type textarea "Nepareiza"
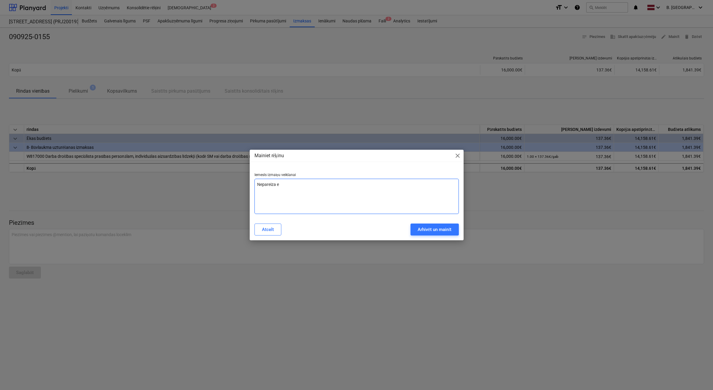
type textarea "x"
type textarea "Nepareiza n"
type textarea "x"
type textarea "Nepareiza ne"
type textarea "x"
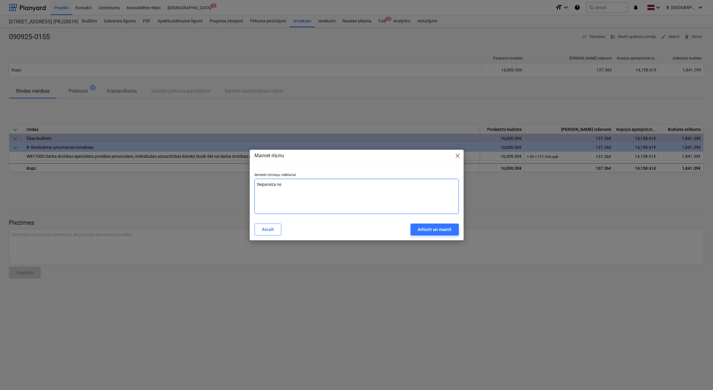
type textarea "Nepareiza net"
type textarea "x"
type textarea "Nepareiza net"
type textarea "x"
type textarea "Nepareiza net s"
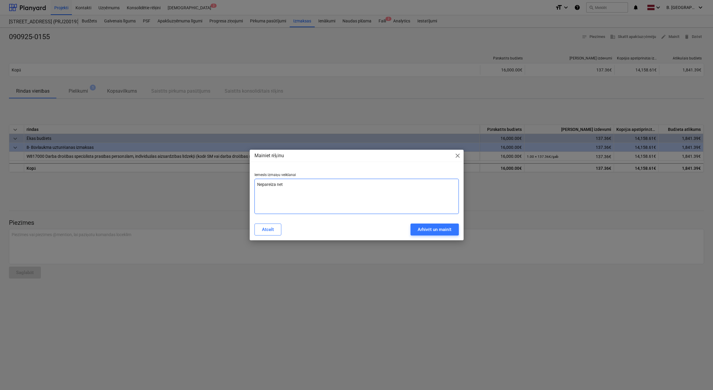
type textarea "x"
type textarea "Nepareiza net su"
type textarea "x"
type textarea "Nepareiza net sum"
type textarea "x"
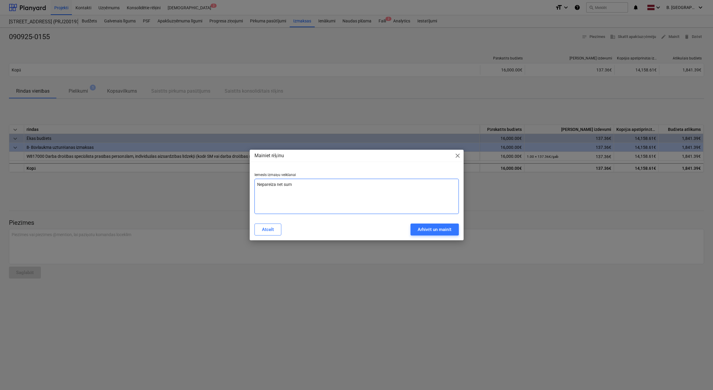
type textarea "Nepareiza net summ"
type textarea "x"
type textarea "Nepareiza net summa"
type textarea "x"
type textarea "Nepareiza net summa"
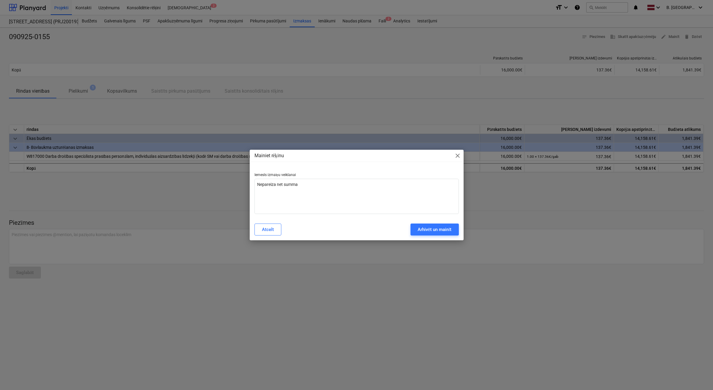
click at [372, 221] on div "Atcelt Arhivēt un mainīt" at bounding box center [357, 229] width 212 height 17
click at [372, 221] on div "Arhivēt un mainīt" at bounding box center [435, 229] width 34 height 8
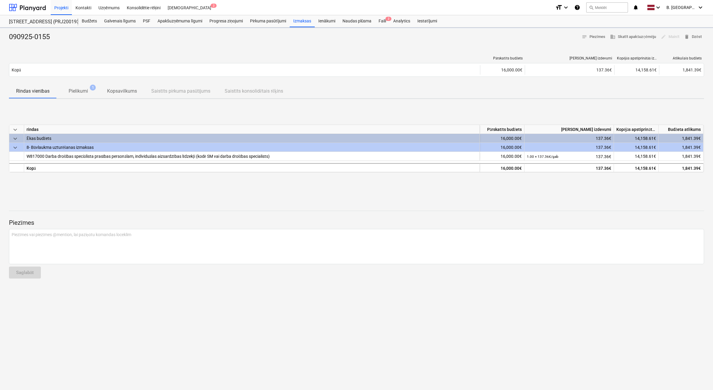
type textarea "x"
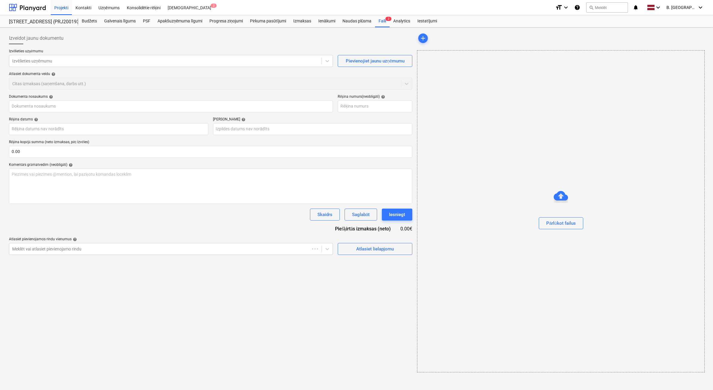
type input "090925-0155"
type input "09 Sep 2025"
type input "16 Sep 2025"
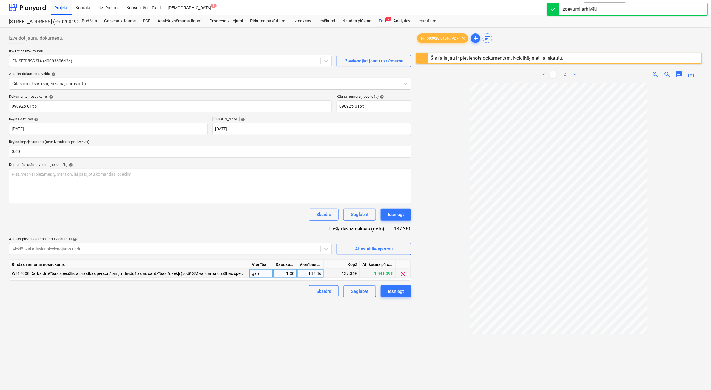
click at [303, 221] on div "137.36" at bounding box center [311, 273] width 22 height 9
type input "113.52"
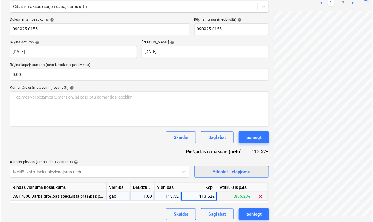
scroll to position [80, 0]
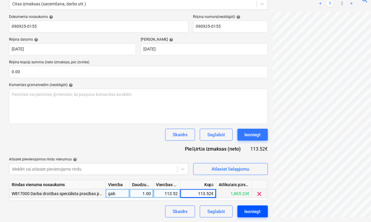
click at [253, 211] on div "Iesniegt" at bounding box center [252, 211] width 16 height 8
